Goal: Check status

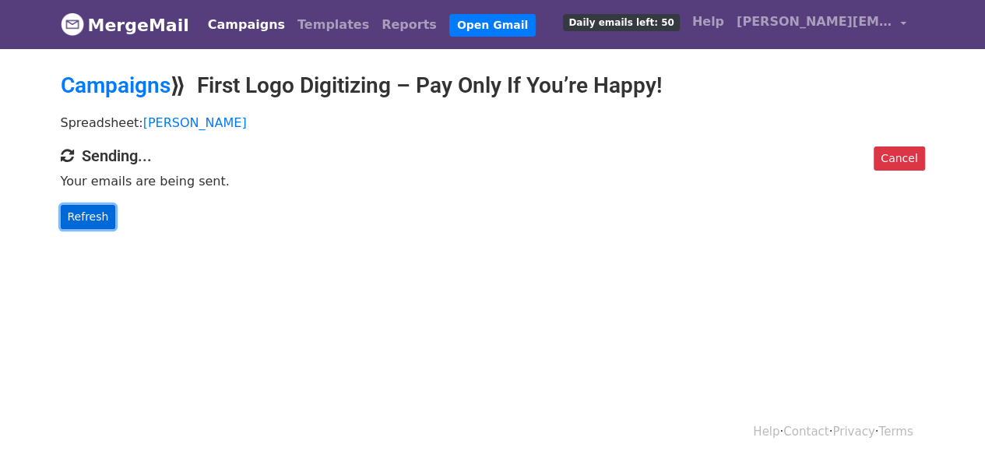
click at [90, 220] on link "Refresh" at bounding box center [88, 217] width 55 height 24
